Goal: Find specific page/section: Find specific page/section

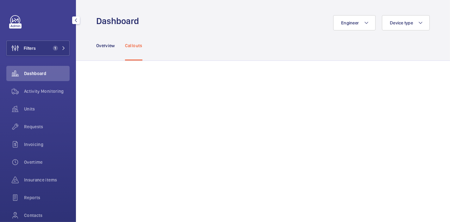
click at [45, 42] on button "Filters 1" at bounding box center [37, 48] width 63 height 15
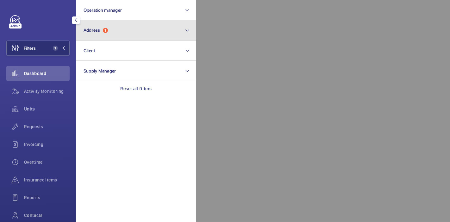
click at [125, 39] on button "Address 1" at bounding box center [136, 30] width 120 height 20
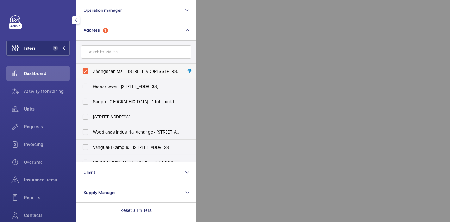
click at [84, 71] on label "Zhongshan Mall - [STREET_ADDRESS][PERSON_NAME] -" at bounding box center [131, 71] width 110 height 15
click at [84, 71] on input "Zhongshan Mall - [STREET_ADDRESS][PERSON_NAME] -" at bounding box center [85, 71] width 13 height 13
checkbox input "false"
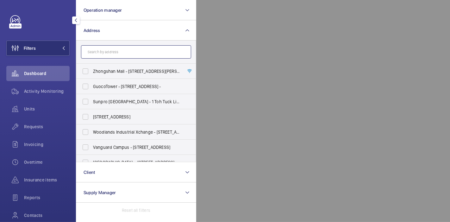
click at [102, 52] on input "text" at bounding box center [136, 51] width 110 height 13
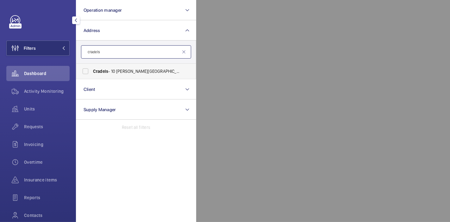
type input "cradels"
click at [84, 71] on label "Cradels - 10 [PERSON_NAME][GEOGRAPHIC_DATA]" at bounding box center [131, 71] width 110 height 15
click at [84, 71] on input "Cradels - 10 [PERSON_NAME][GEOGRAPHIC_DATA]" at bounding box center [85, 71] width 13 height 13
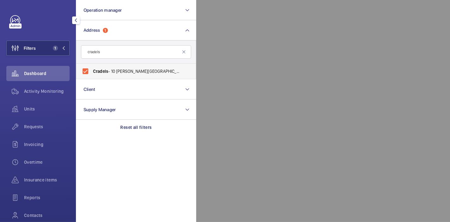
click at [84, 71] on label "Cradels - 10 [PERSON_NAME][GEOGRAPHIC_DATA]" at bounding box center [131, 71] width 110 height 15
click at [84, 71] on input "Cradels - 10 [PERSON_NAME][GEOGRAPHIC_DATA]" at bounding box center [85, 71] width 13 height 13
click at [84, 71] on label "Cradels - 10 [PERSON_NAME][GEOGRAPHIC_DATA]" at bounding box center [131, 71] width 110 height 15
click at [84, 71] on input "Cradels - 10 [PERSON_NAME][GEOGRAPHIC_DATA]" at bounding box center [85, 71] width 13 height 13
checkbox input "true"
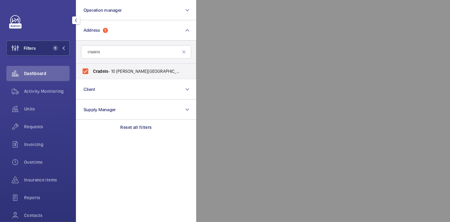
click at [230, 102] on div at bounding box center [421, 111] width 450 height 222
